Goal: Navigation & Orientation: Find specific page/section

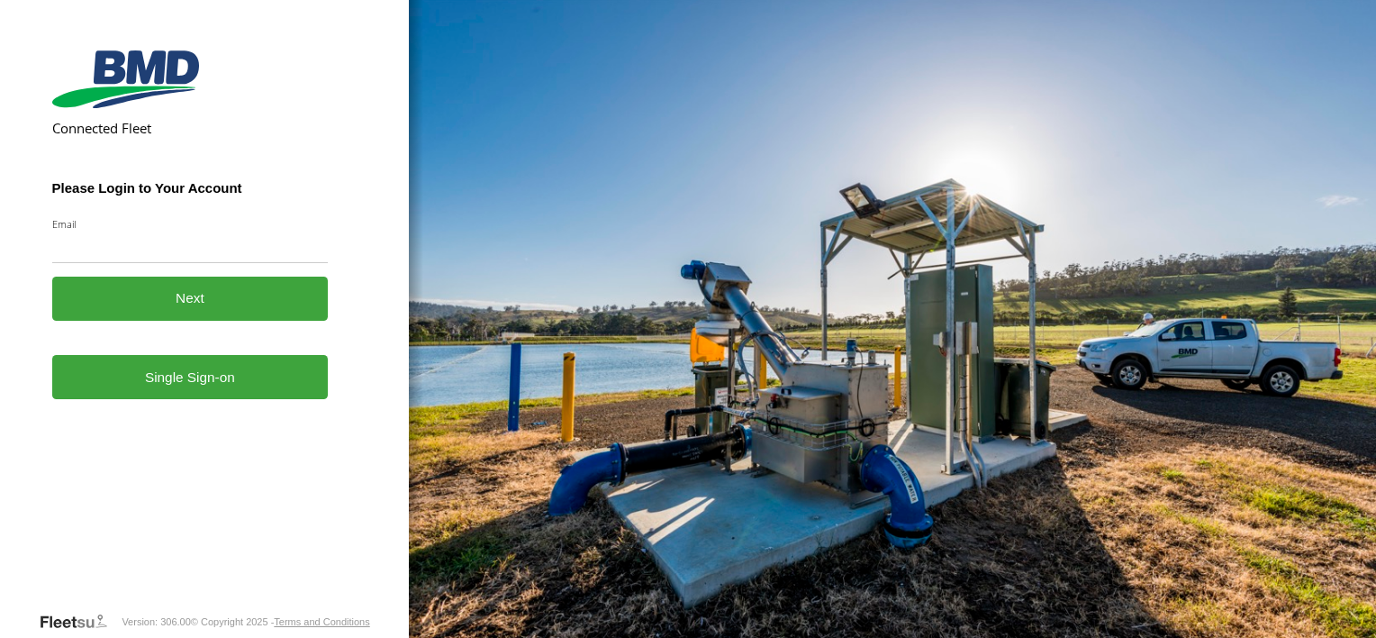
click at [207, 245] on input "Email" at bounding box center [190, 247] width 277 height 32
type input "**********"
click at [221, 378] on link "Single Sign-on" at bounding box center [190, 377] width 277 height 44
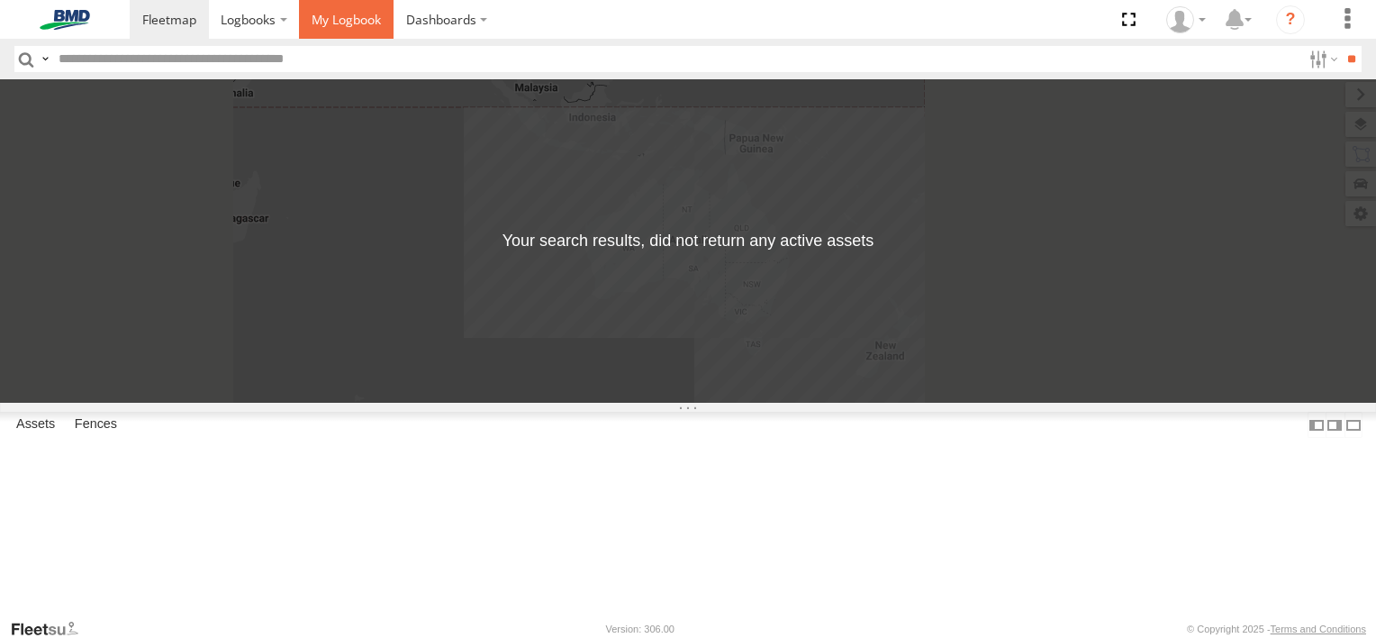
click at [362, 14] on span at bounding box center [346, 19] width 69 height 17
